Goal: Find specific page/section: Find specific page/section

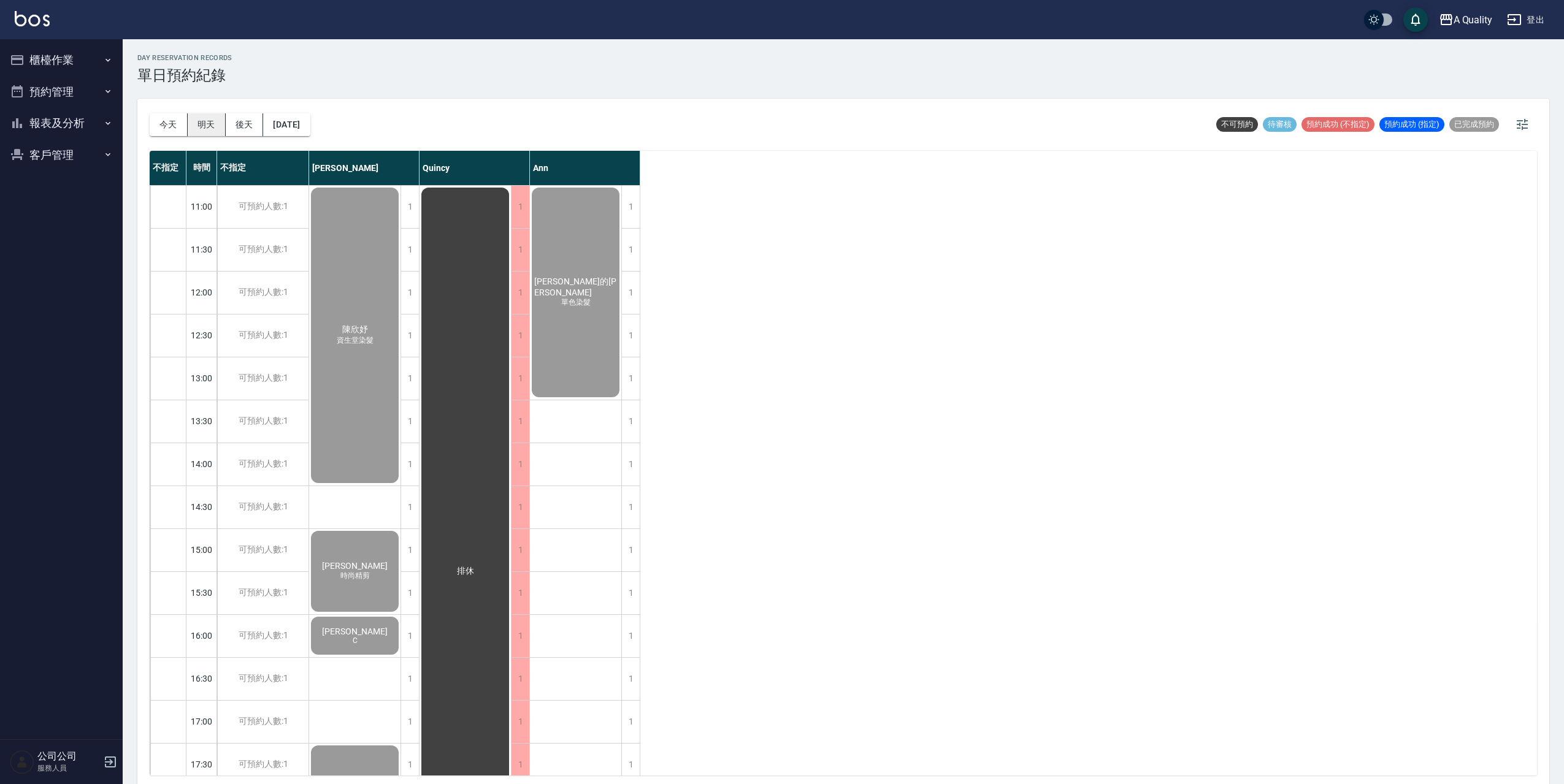
click at [204, 122] on button "明天" at bounding box center [207, 125] width 38 height 23
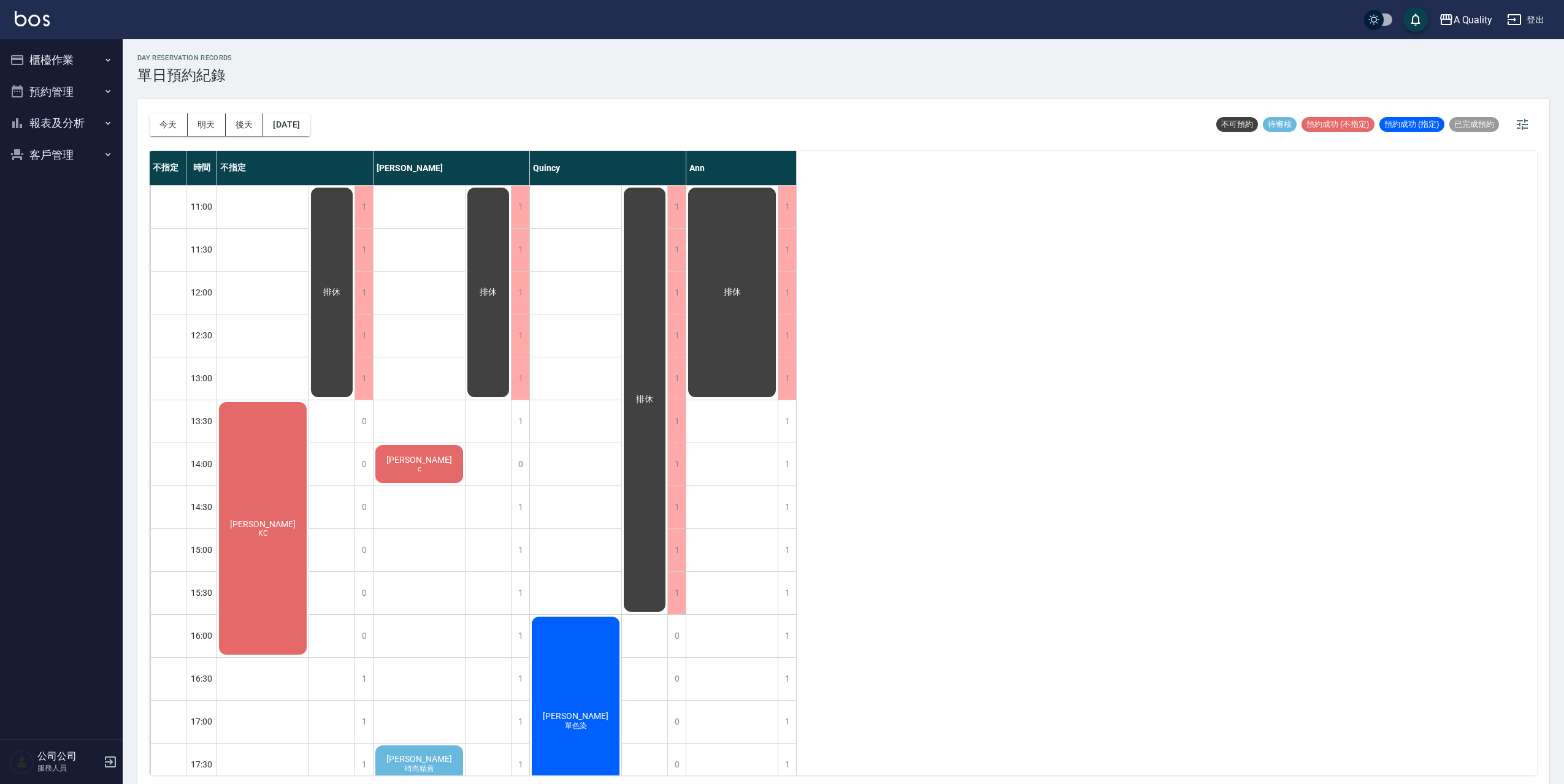
click at [263, 497] on div "[PERSON_NAME]" at bounding box center [262, 529] width 91 height 257
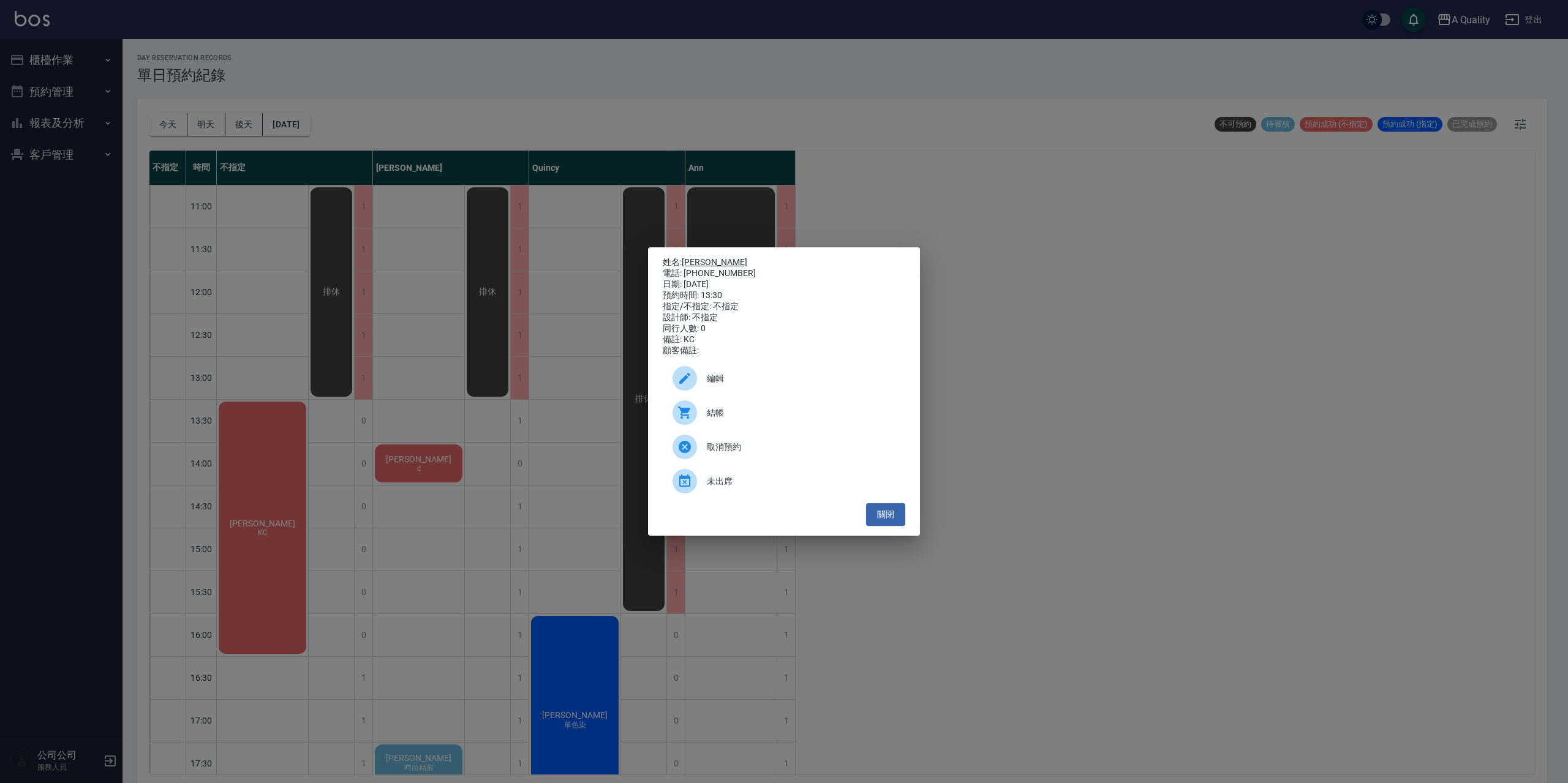
click at [694, 261] on link "[PERSON_NAME]" at bounding box center [715, 262] width 66 height 10
click at [896, 510] on button "關閉" at bounding box center [886, 515] width 39 height 23
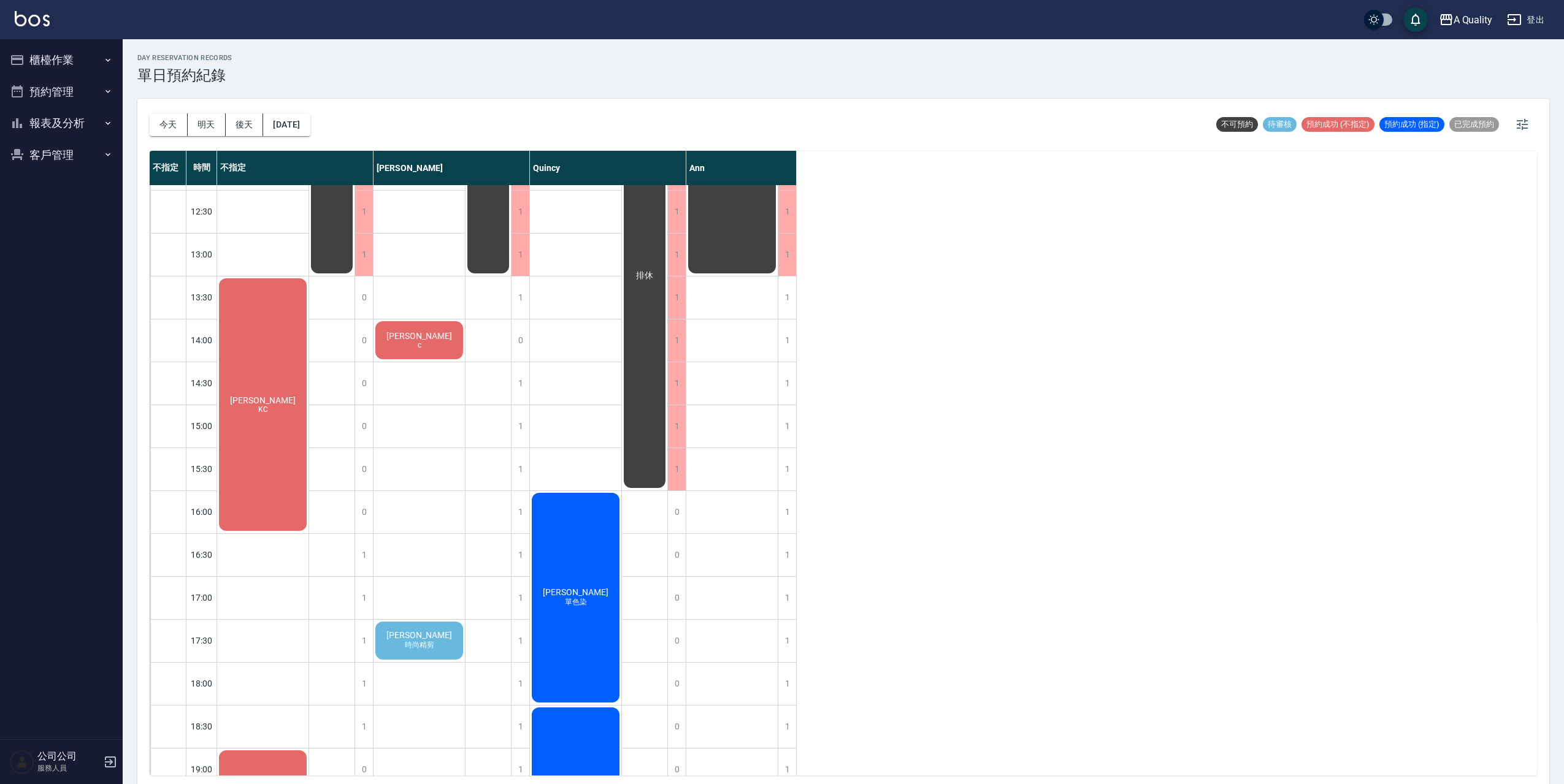
scroll to position [184, 0]
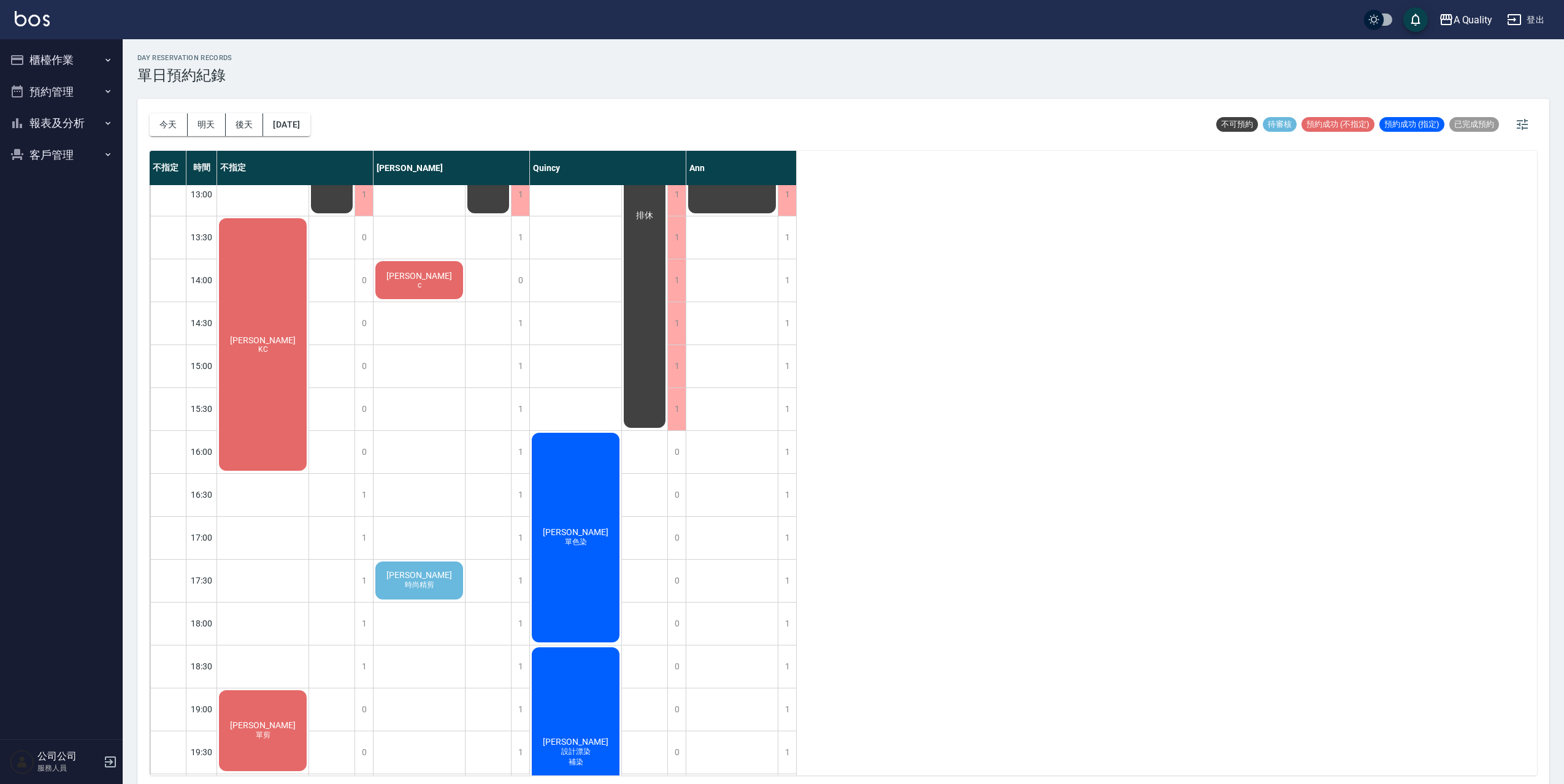
click at [453, 582] on div "[PERSON_NAME] 時尚精剪" at bounding box center [419, 580] width 91 height 42
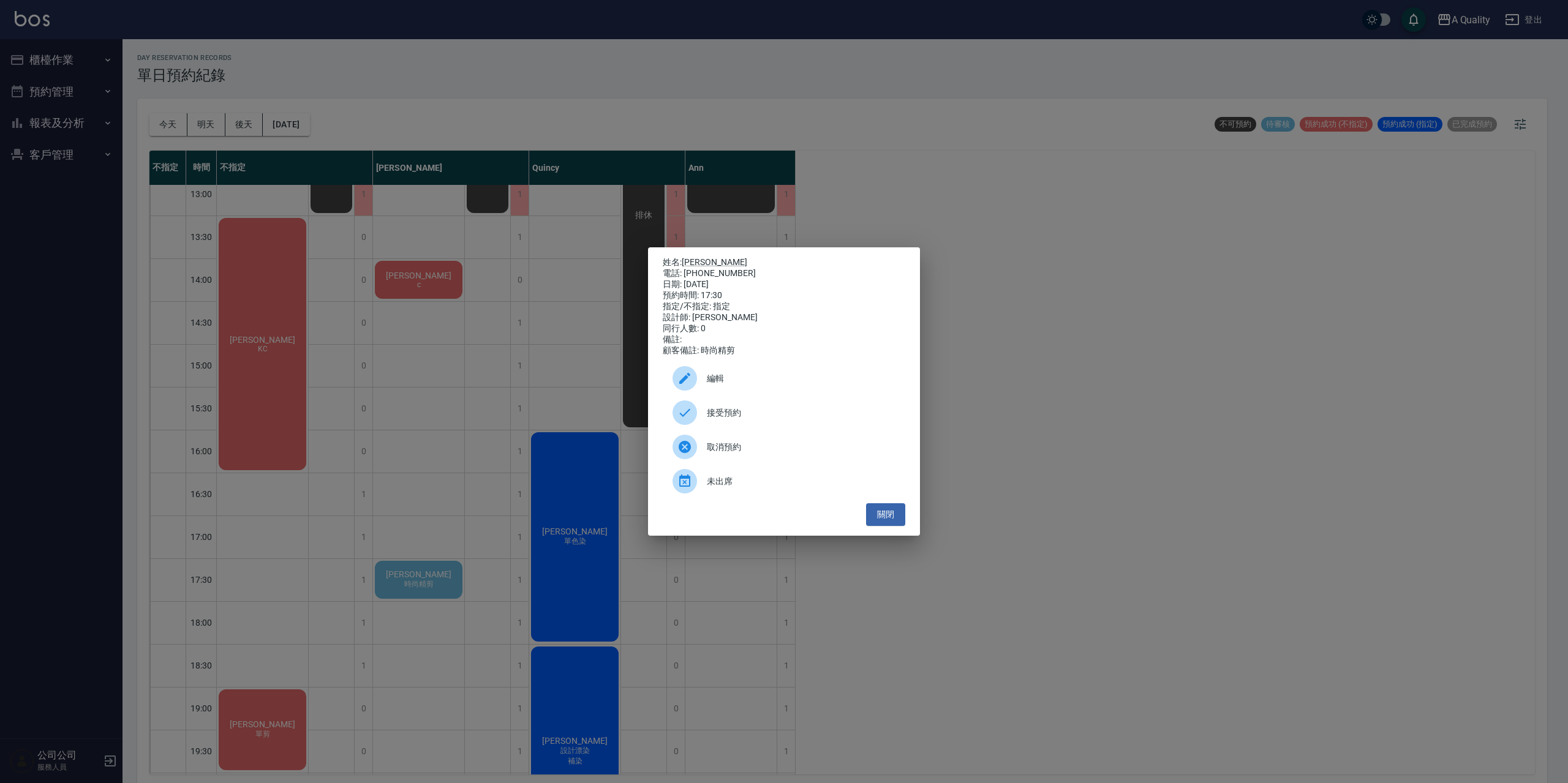
click at [717, 419] on span "接受預約" at bounding box center [801, 413] width 189 height 13
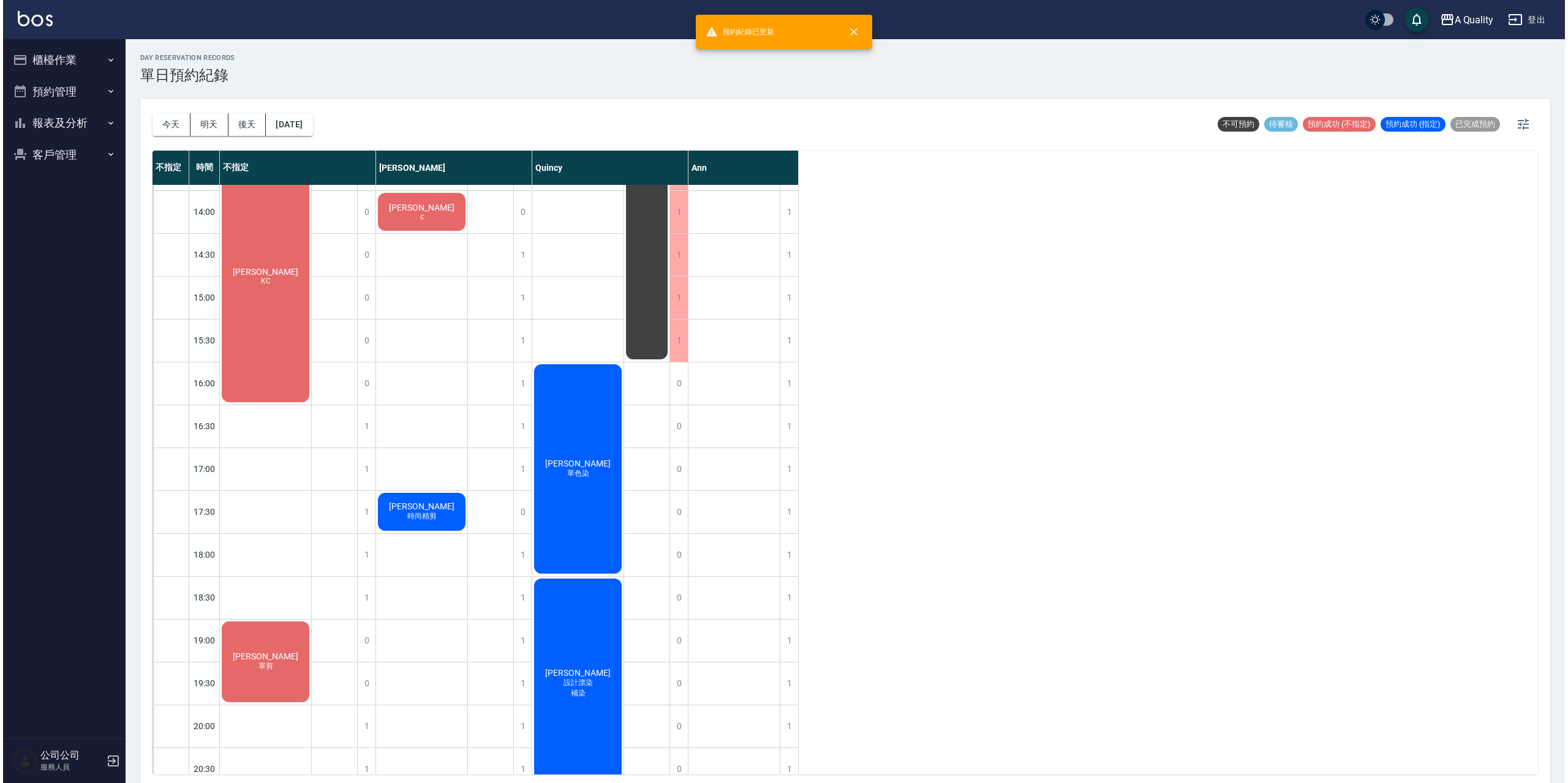
scroll to position [278, 0]
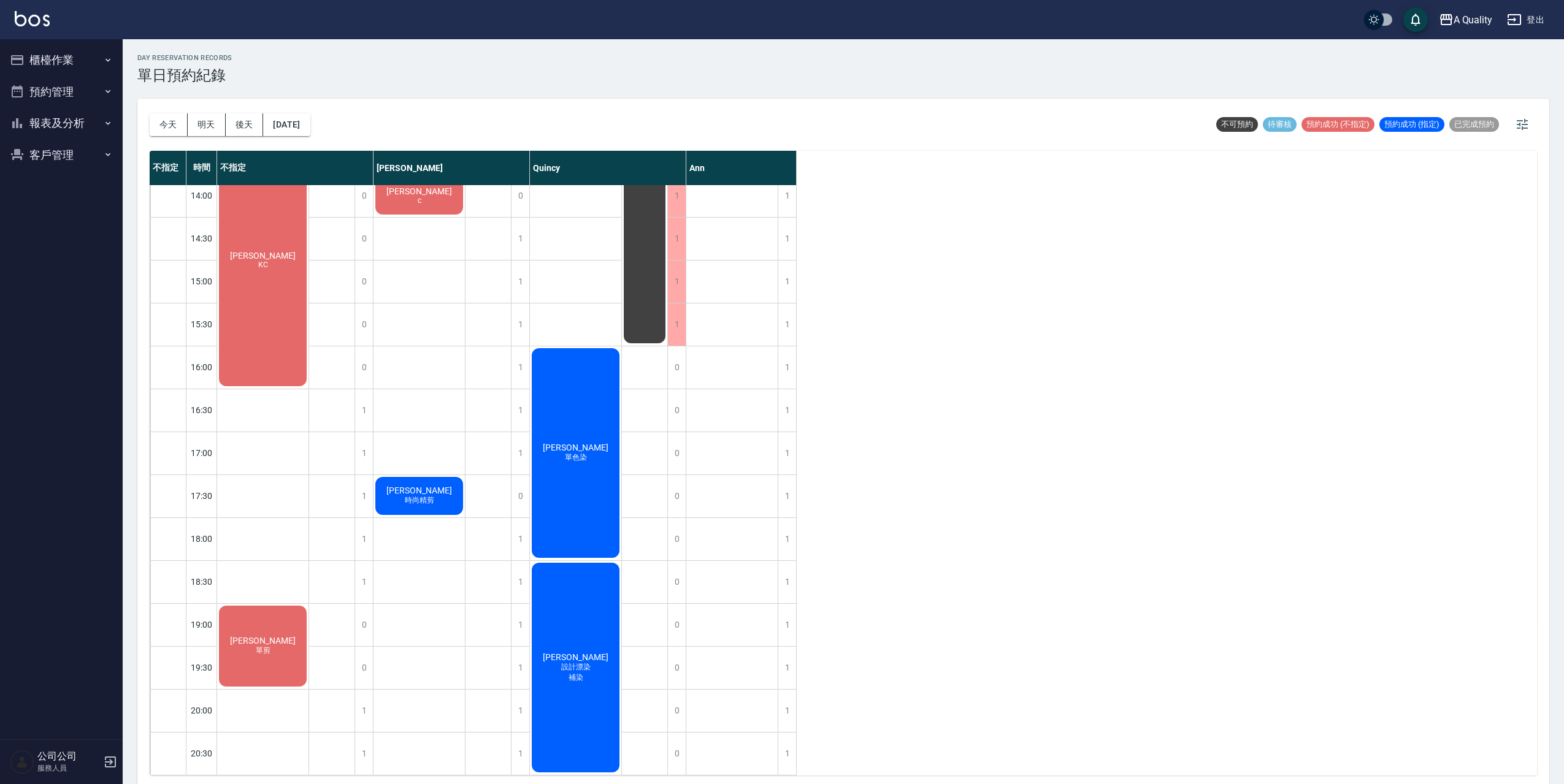
click at [275, 637] on span "[PERSON_NAME]" at bounding box center [263, 641] width 71 height 10
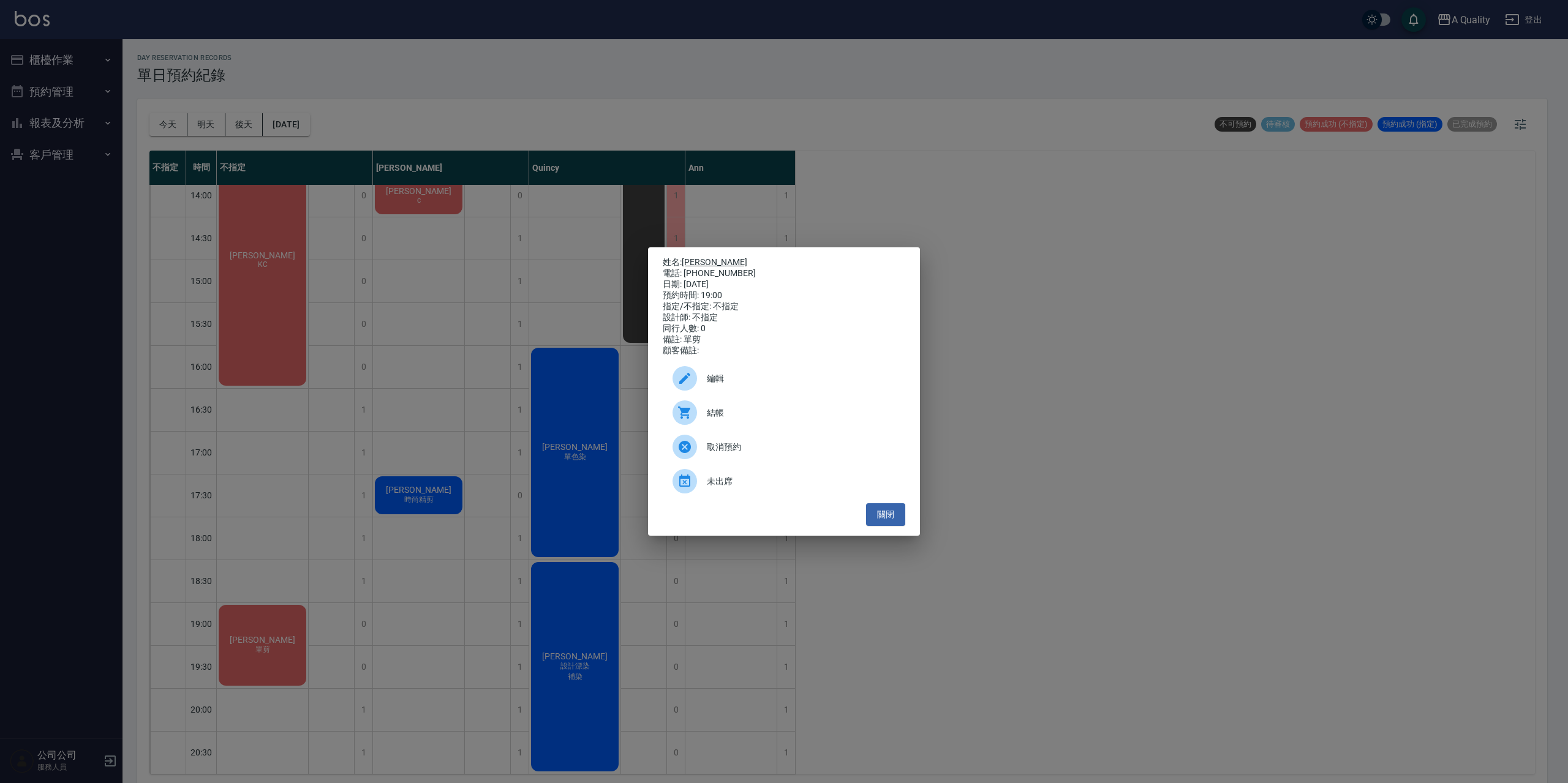
click at [702, 259] on link "[PERSON_NAME]" at bounding box center [715, 262] width 66 height 10
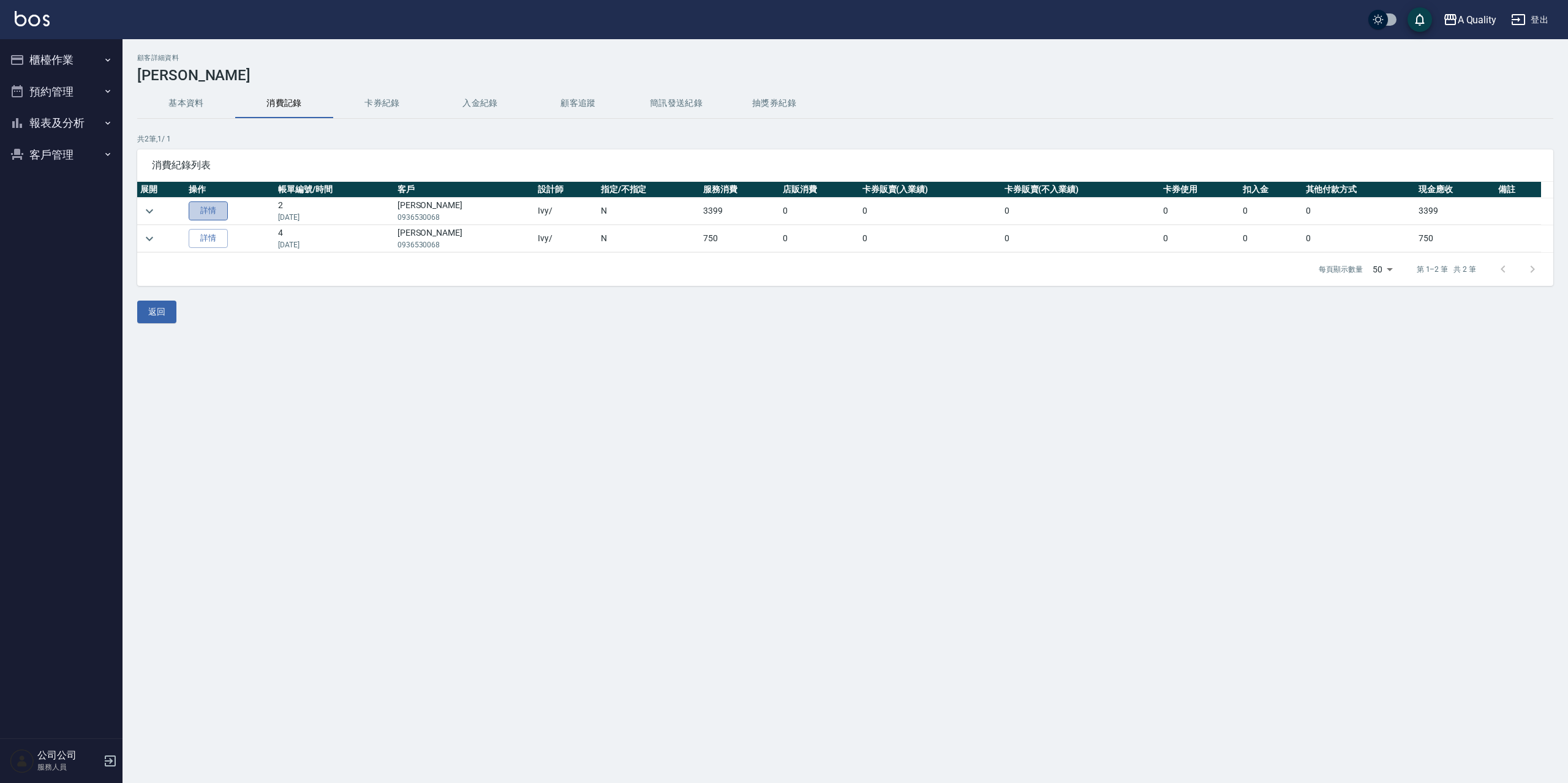
click at [220, 210] on link "詳情" at bounding box center [209, 210] width 39 height 19
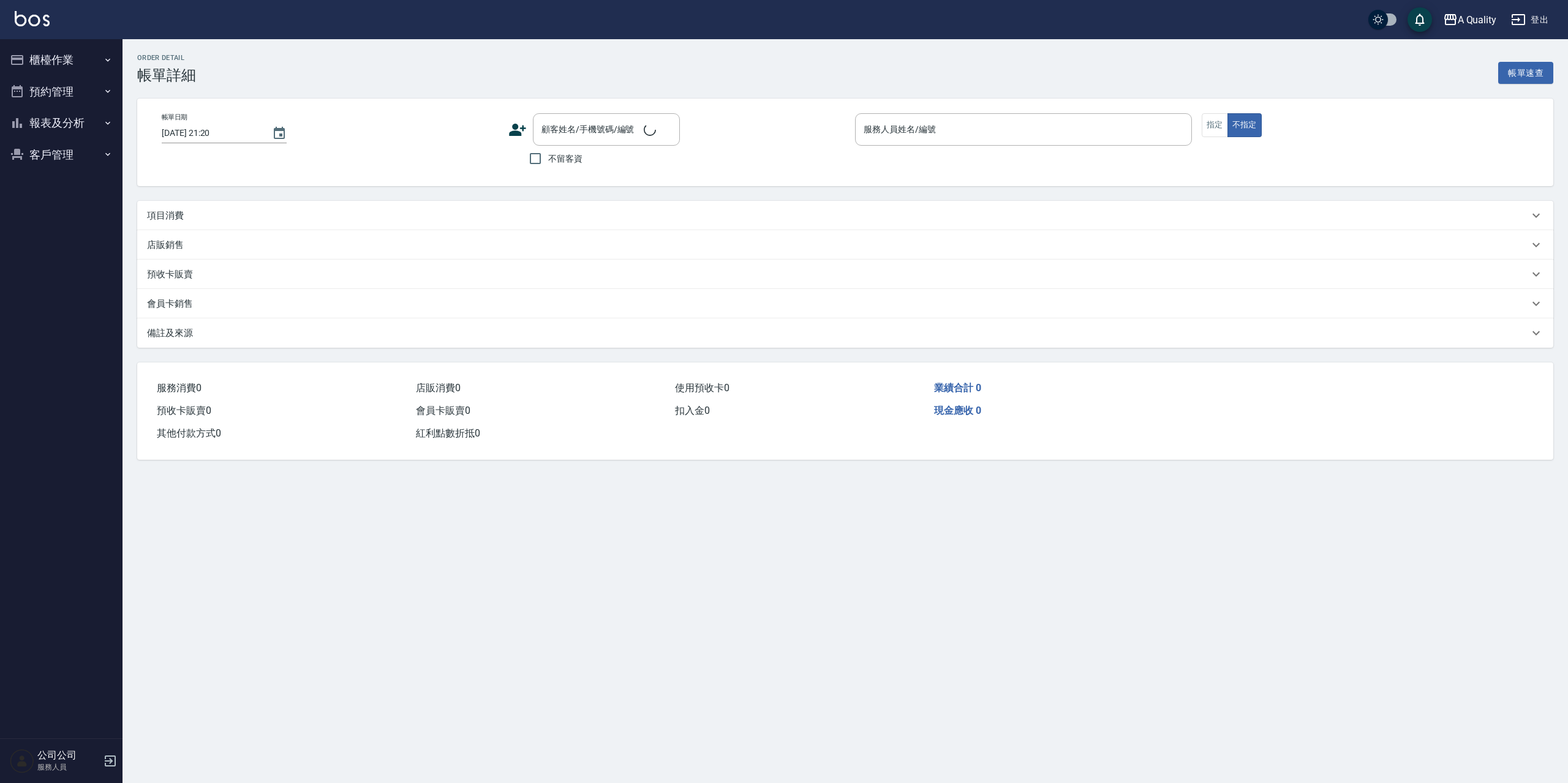
type input "2023/10/24 17:44"
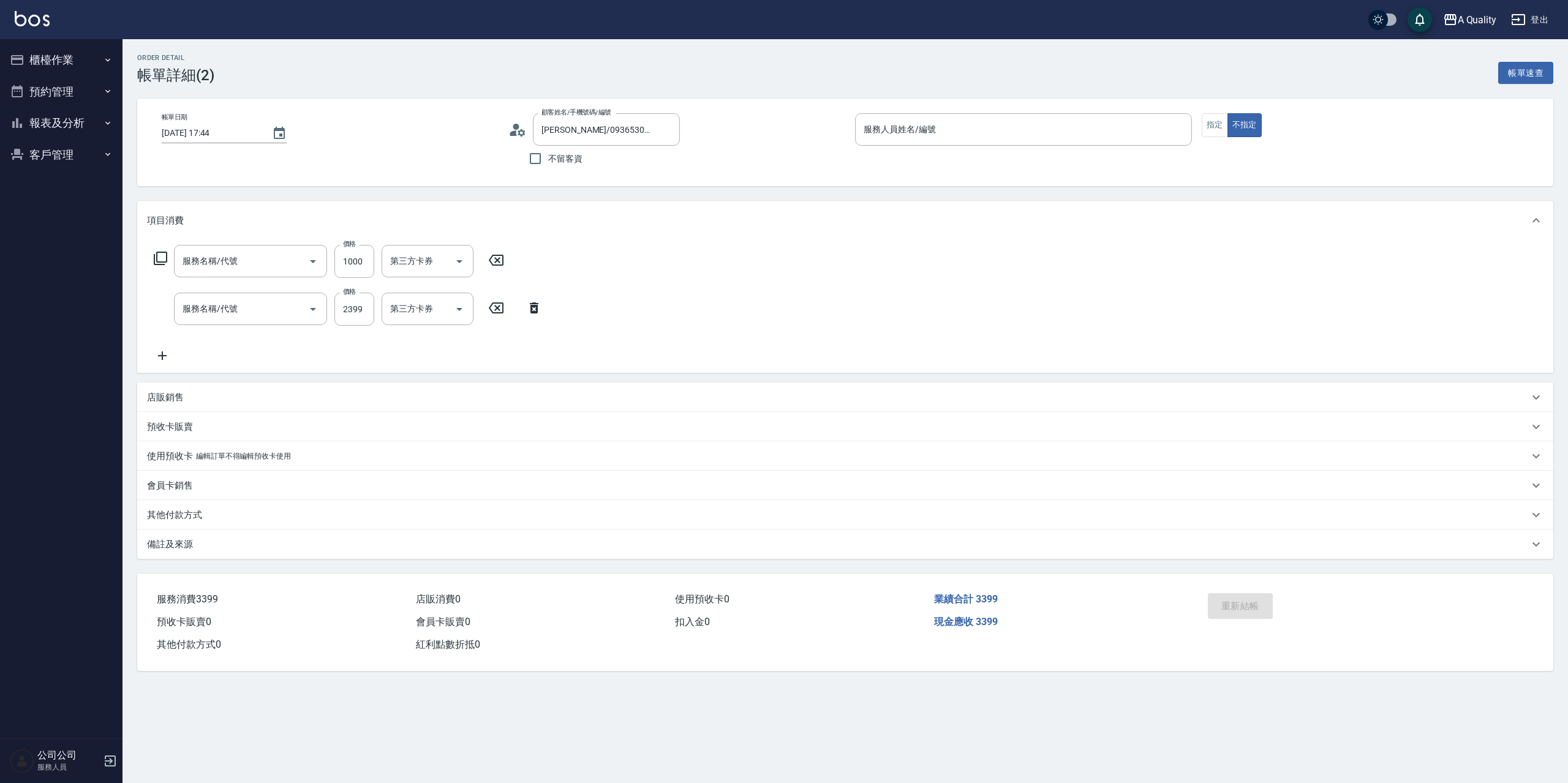
type input "何紹娟/0936530068/"
type input "資生堂基礎護(501)"
type input "燙髮(301)"
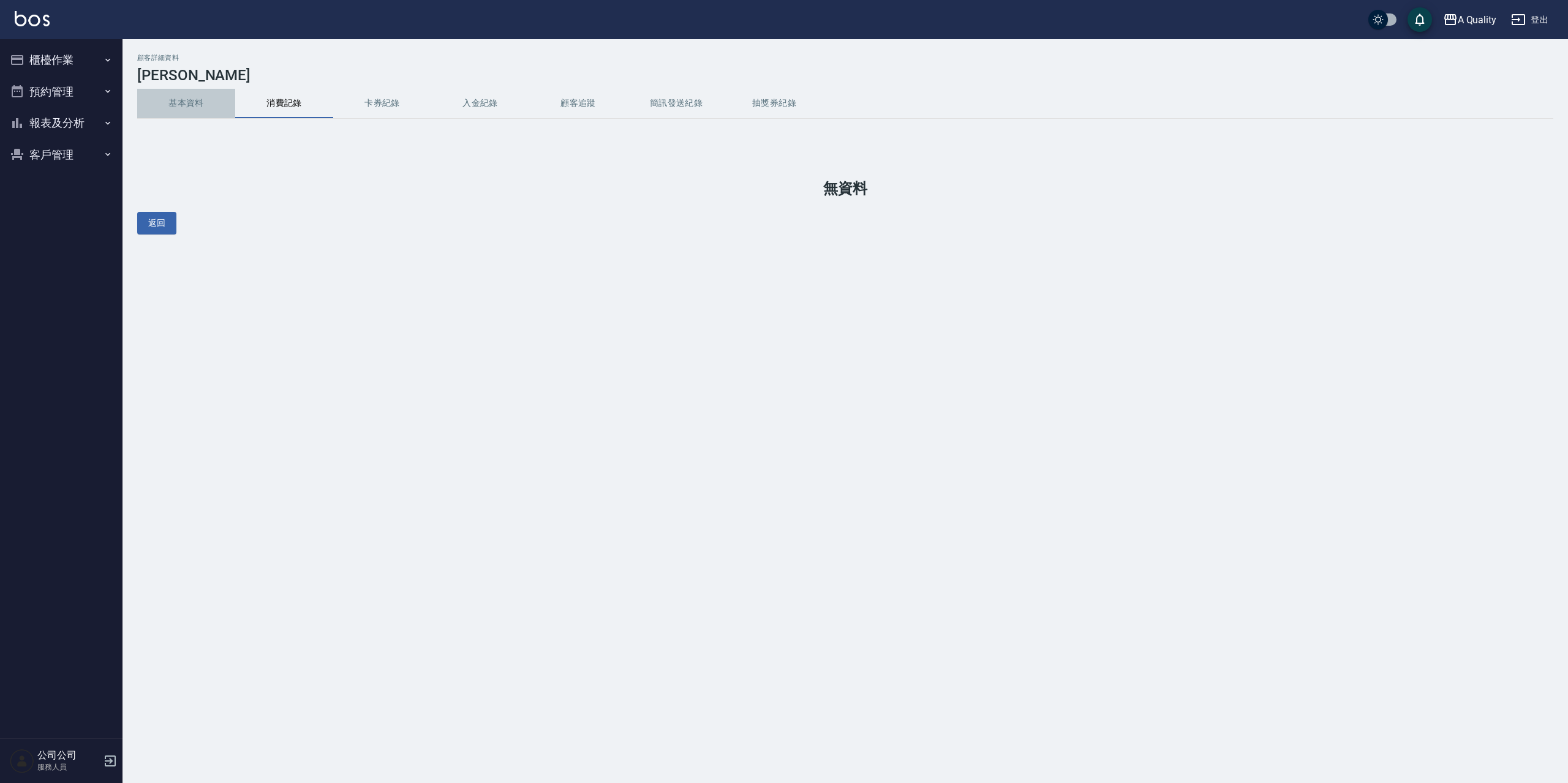
click at [208, 107] on button "基本資料" at bounding box center [186, 104] width 98 height 30
